Goal: Task Accomplishment & Management: Manage account settings

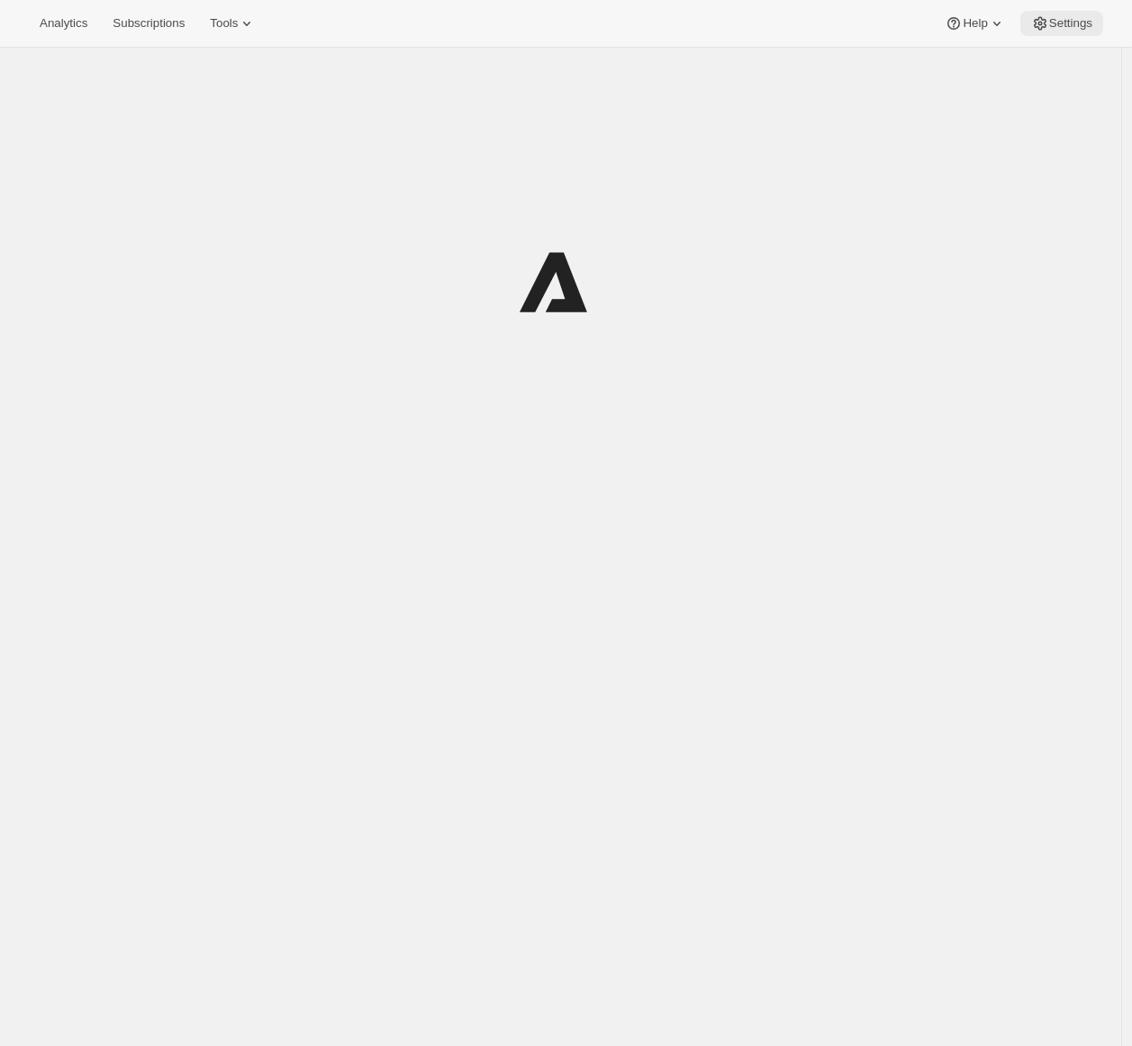
click at [1074, 11] on button "Settings" at bounding box center [1061, 23] width 83 height 25
click at [1075, 18] on span "Settings" at bounding box center [1070, 23] width 43 height 14
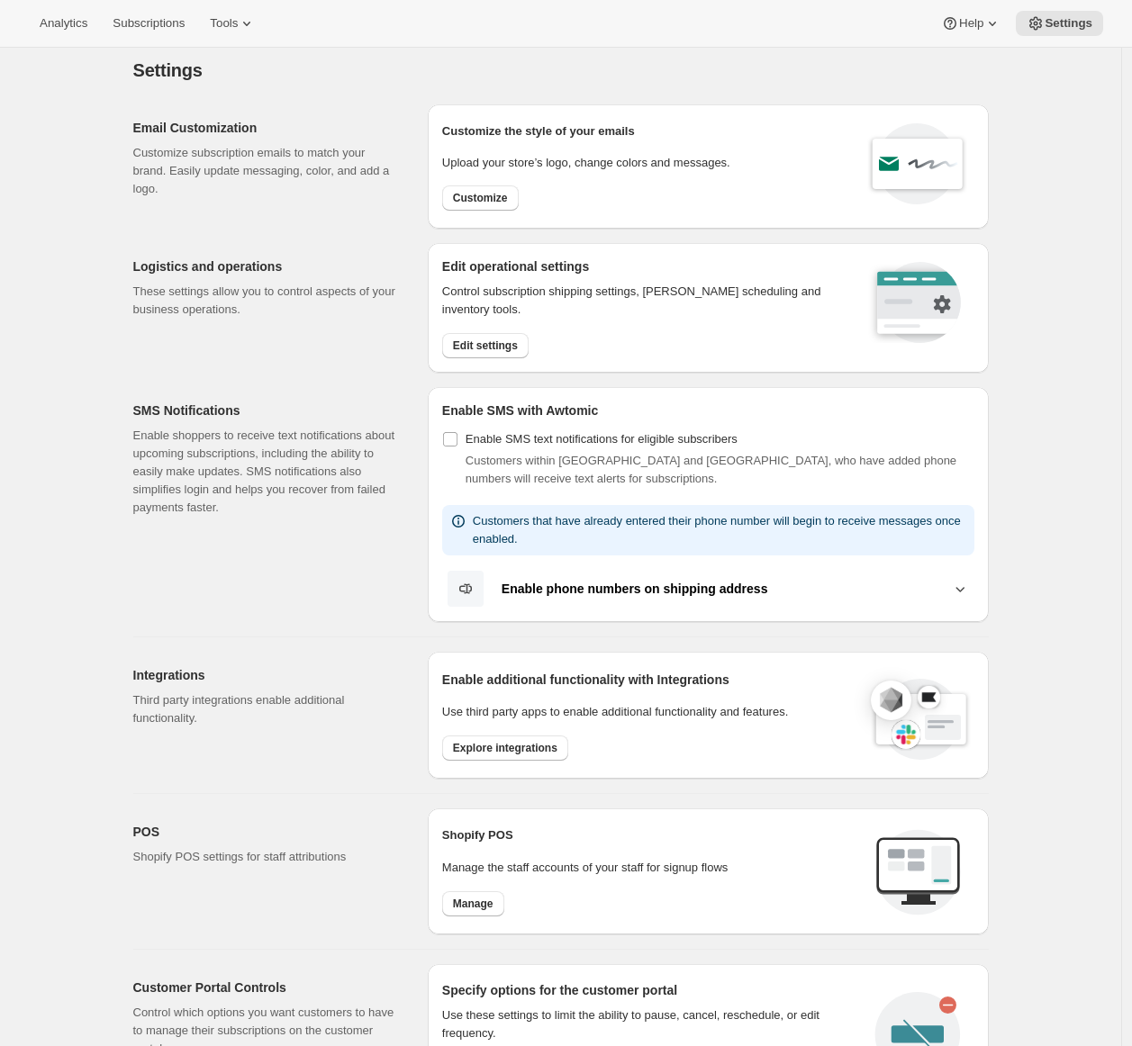
scroll to position [357, 0]
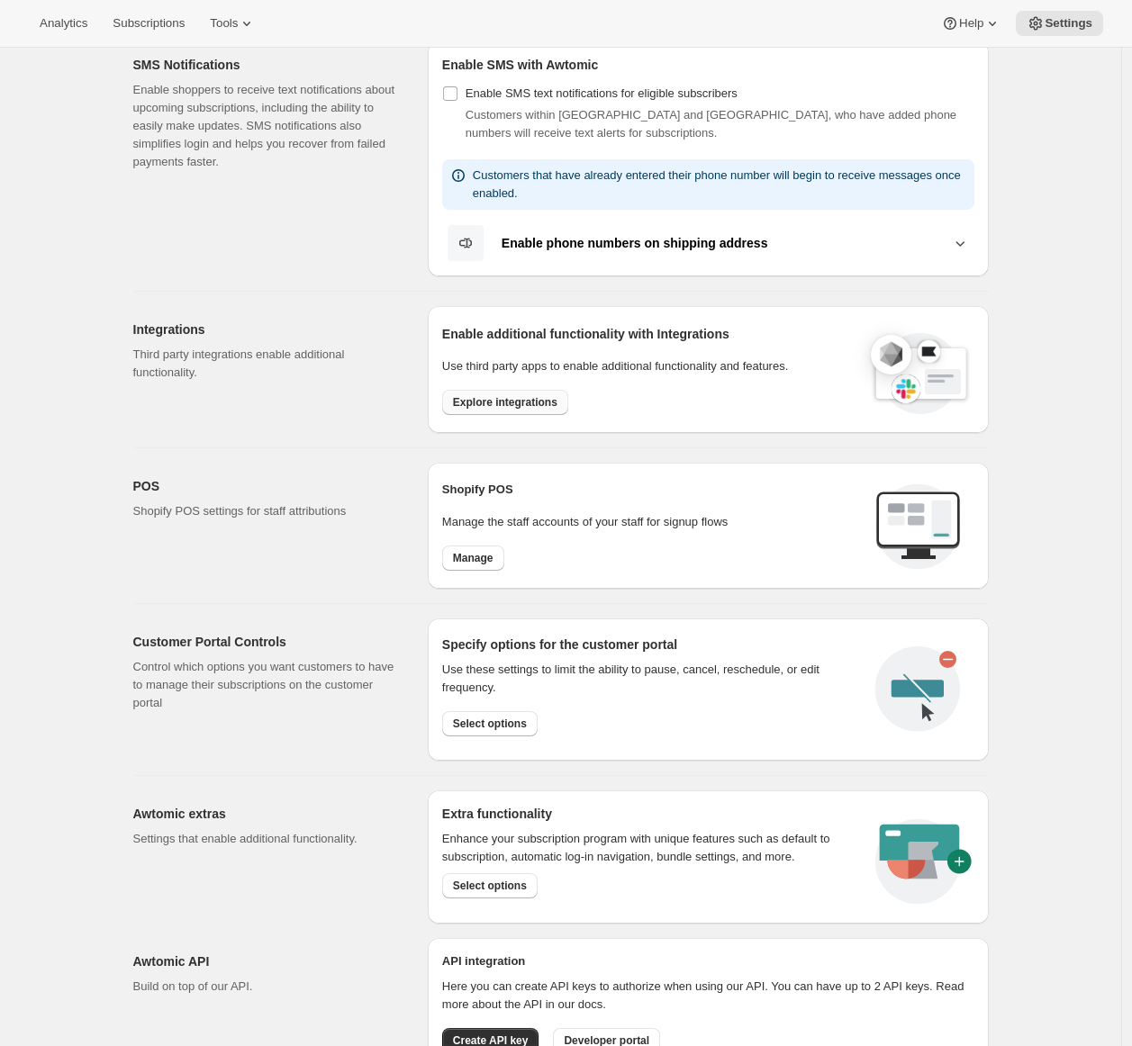
click at [517, 399] on span "Explore integrations" at bounding box center [505, 402] width 104 height 14
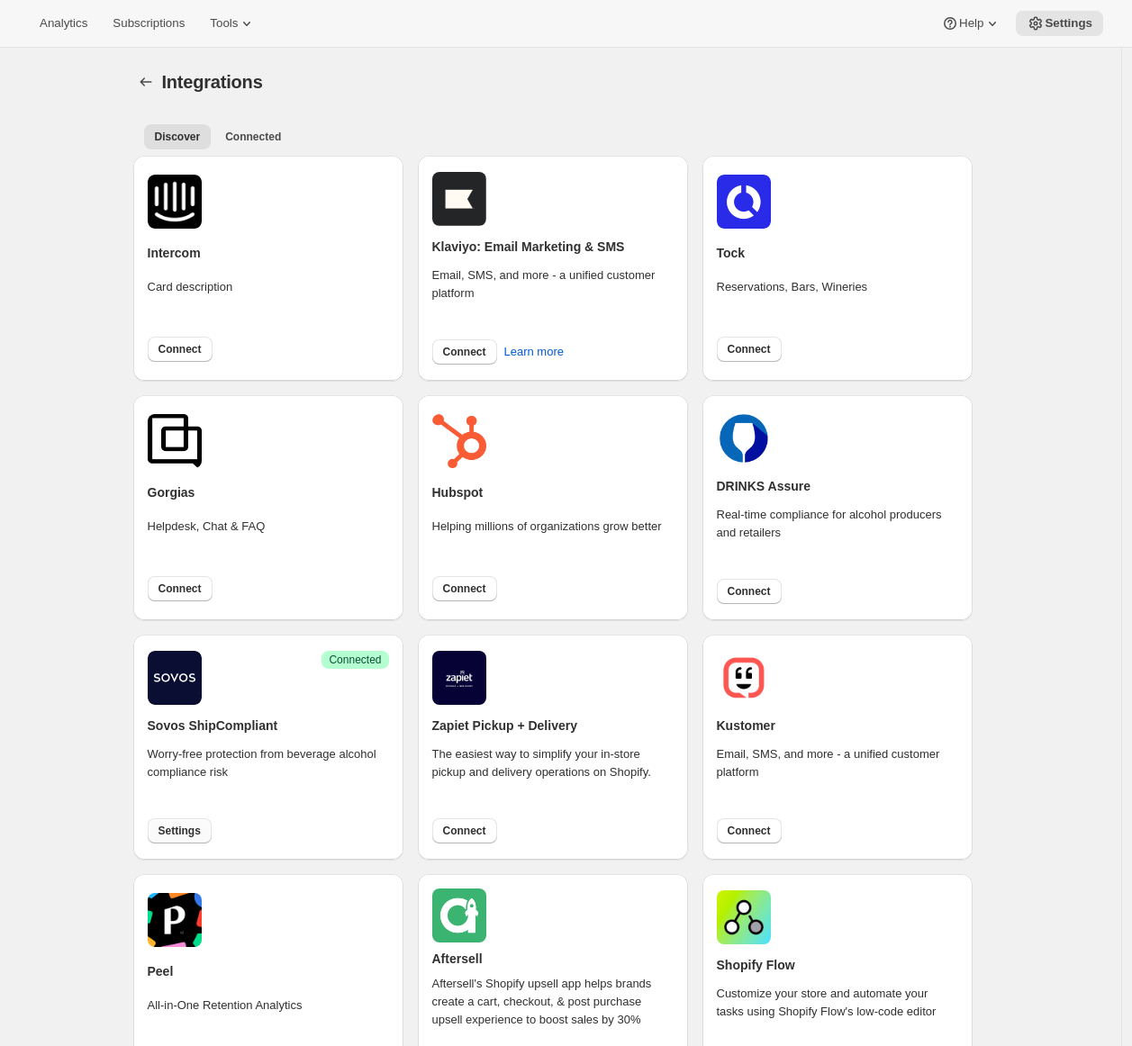
click at [200, 818] on button "Settings" at bounding box center [180, 830] width 64 height 25
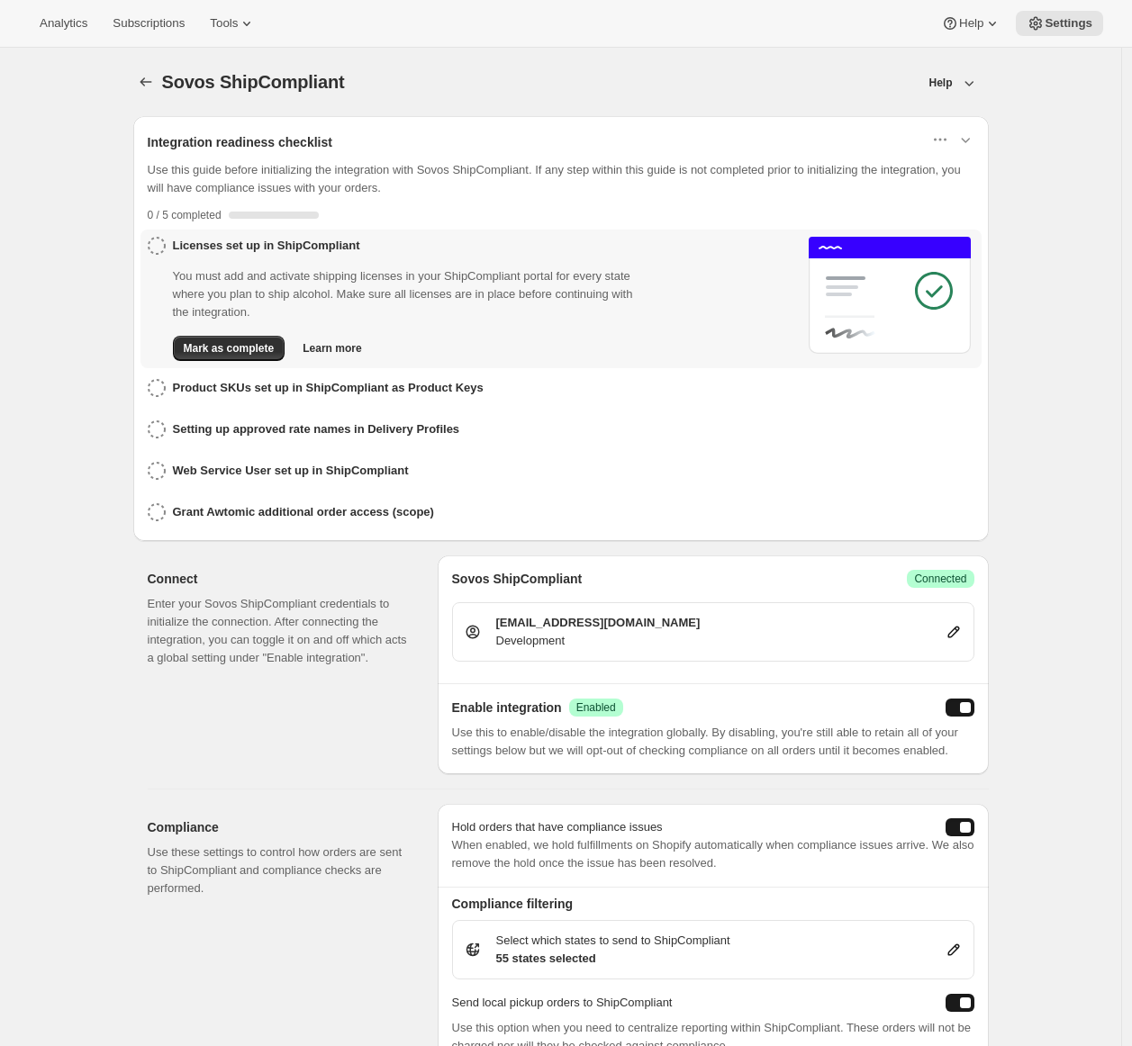
click at [952, 627] on icon at bounding box center [953, 632] width 18 height 18
select select "development"
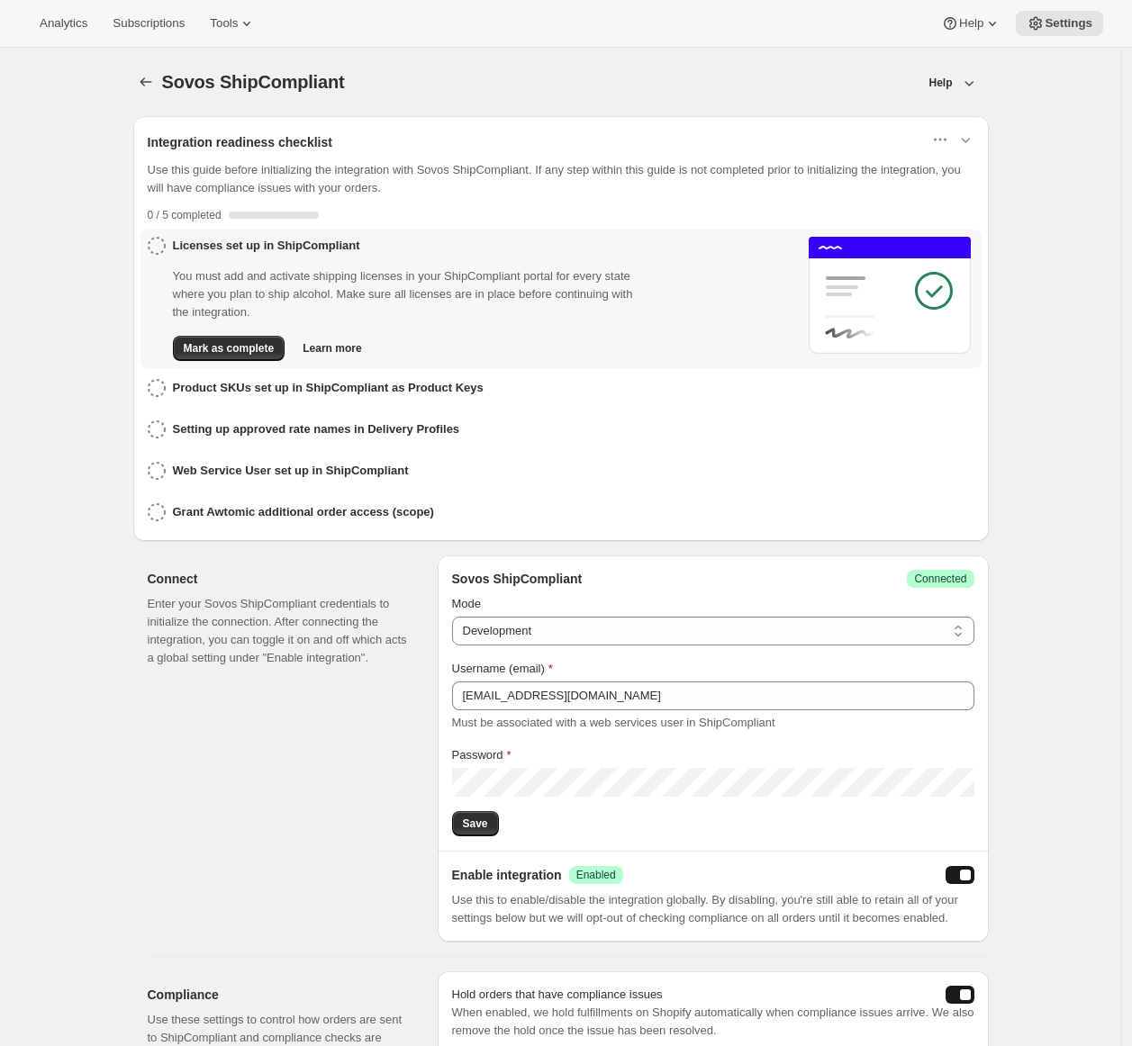
scroll to position [381, 0]
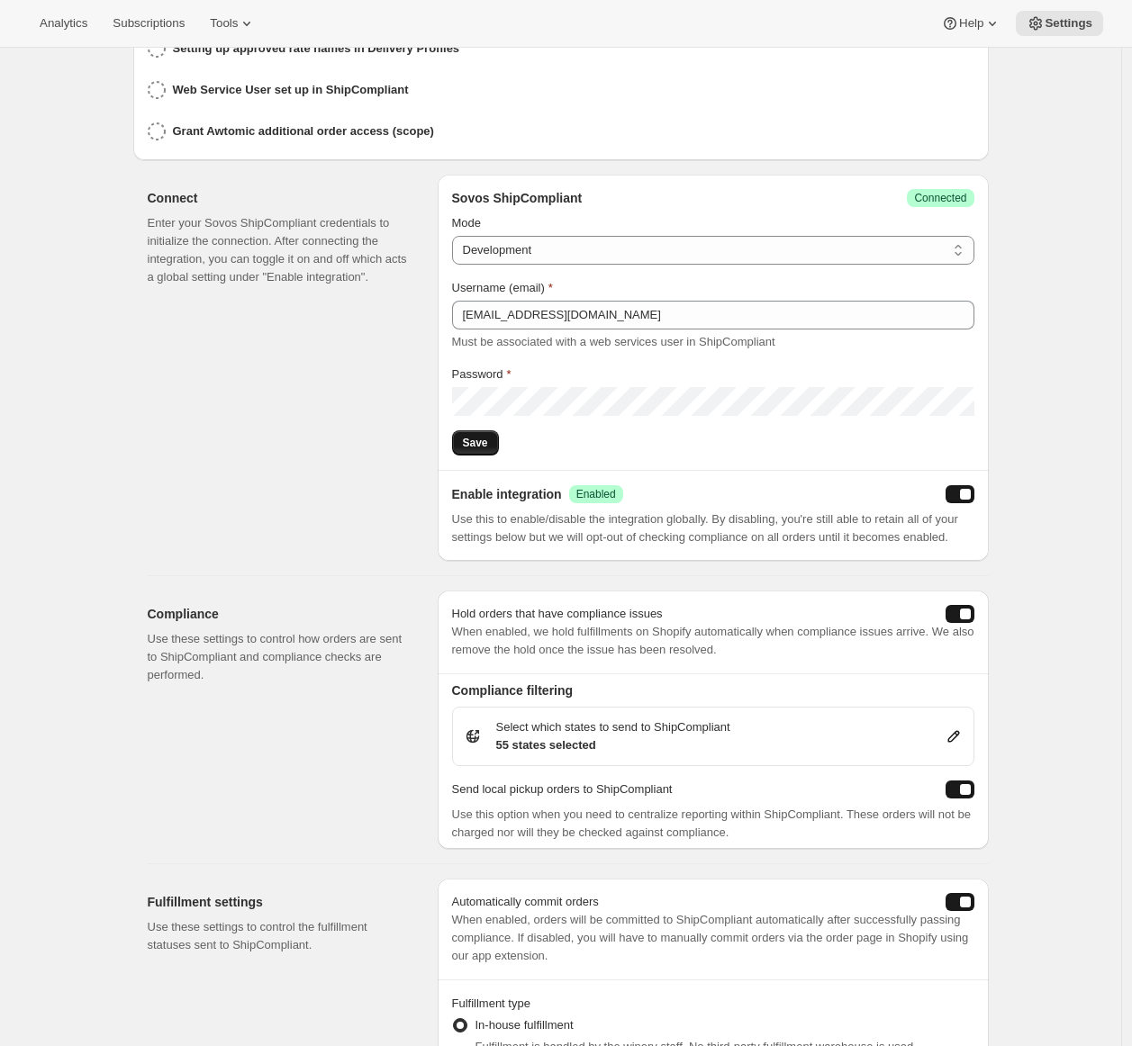
click at [473, 439] on span "Save" at bounding box center [475, 443] width 25 height 14
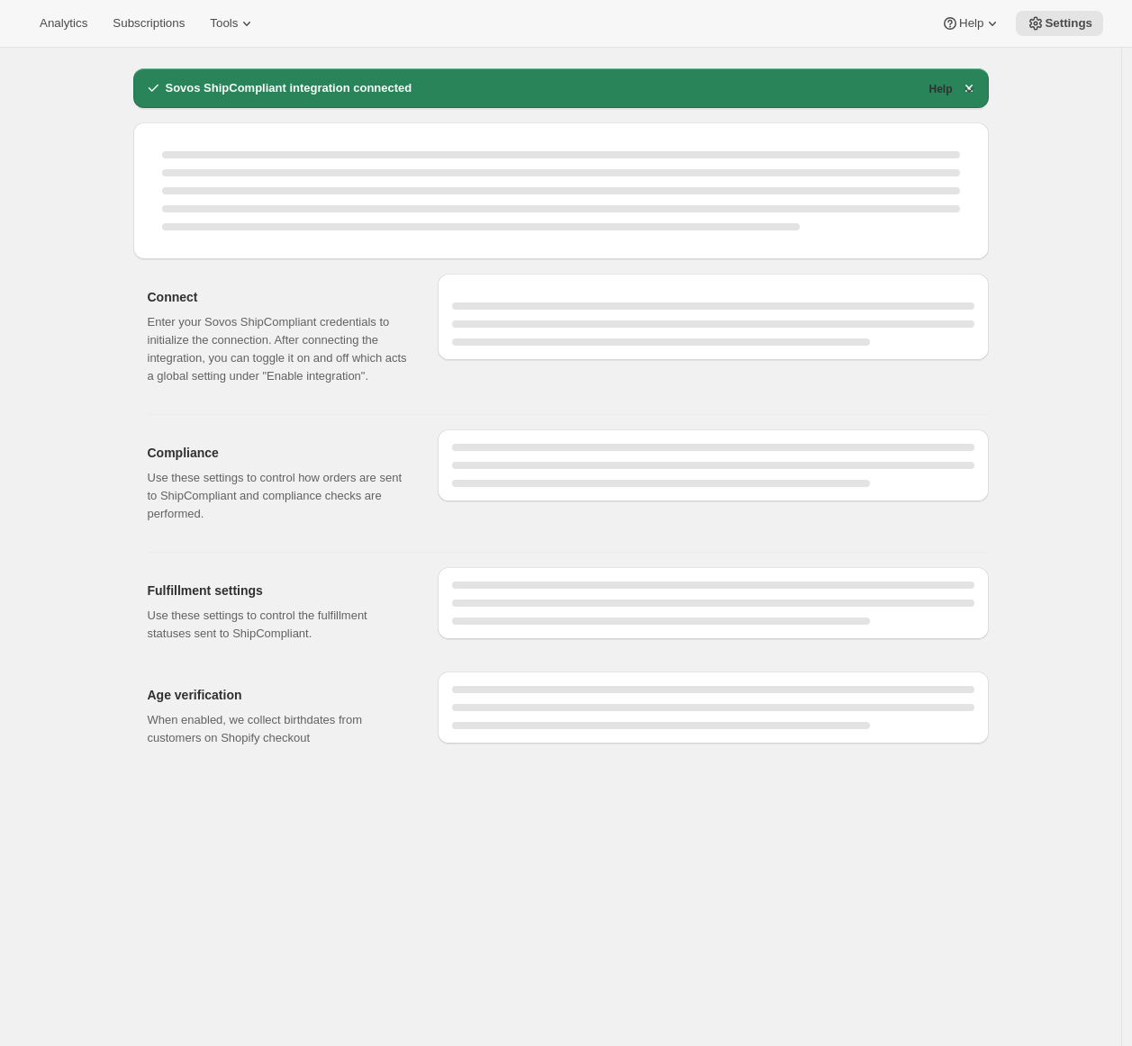
scroll to position [435, 0]
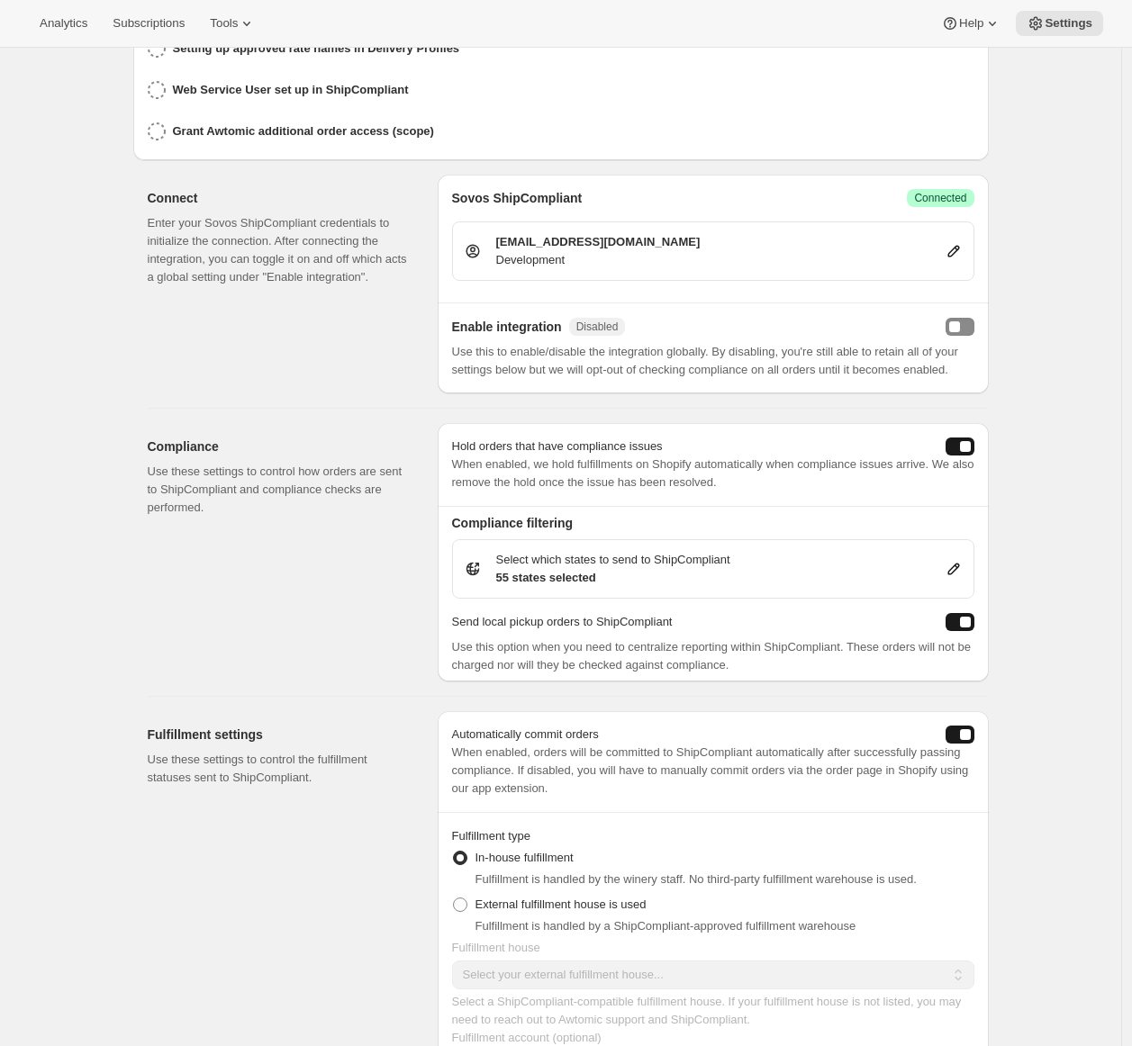
click at [954, 246] on icon at bounding box center [953, 252] width 12 height 12
select select "development"
